Goal: Information Seeking & Learning: Learn about a topic

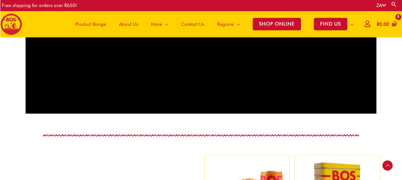
scroll to position [478, 0]
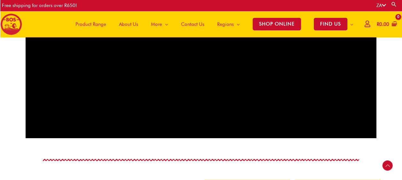
click at [134, 23] on span "About Us" at bounding box center [128, 24] width 19 height 19
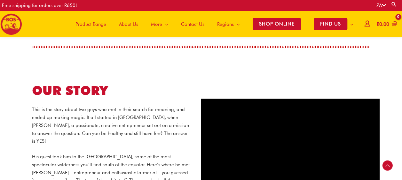
scroll to position [286, 0]
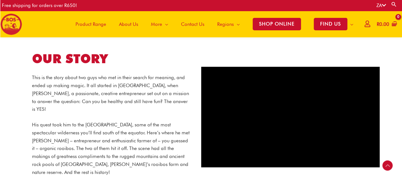
click at [248, 168] on div "OUR STORY This is the story about two guys who met in their search for meaning,…" at bounding box center [200, 117] width 357 height 175
click at [248, 169] on div "OUR STORY This is the story about two guys who met in their search for meaning,…" at bounding box center [200, 117] width 357 height 175
drag, startPoint x: 155, startPoint y: 78, endPoint x: 52, endPoint y: 88, distance: 104.0
click at [52, 88] on p "This is the story about two guys who met in their search for meaning, and ended…" at bounding box center [111, 94] width 159 height 40
copy p "Grant Rushmere"
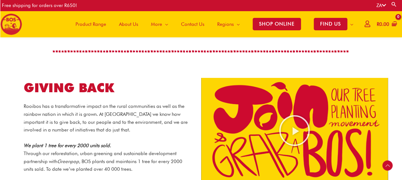
scroll to position [669, 0]
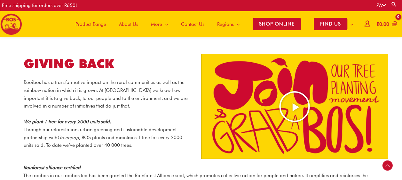
click at [287, 100] on icon "Play Video about screenshot 2025 08 20 at 14.36.24" at bounding box center [294, 107] width 32 height 32
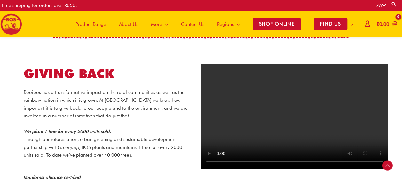
scroll to position [637, 0]
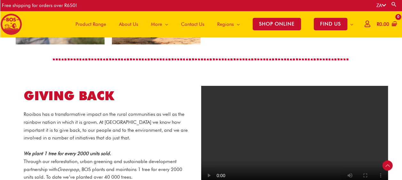
click at [127, 135] on div "Rooibos has a transformative impact on the rural communities as well as the rai…" at bounding box center [108, 146] width 168 height 71
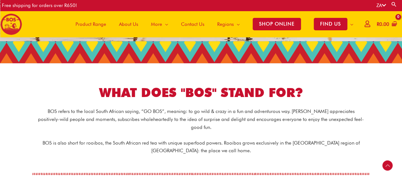
scroll to position [126, 0]
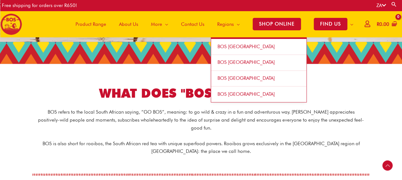
click at [242, 79] on span "BOS [GEOGRAPHIC_DATA]" at bounding box center [245, 78] width 57 height 6
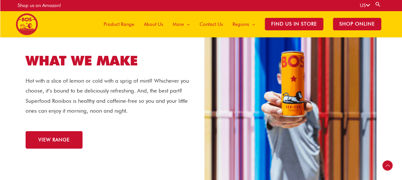
scroll to position [663, 0]
